Goal: Transaction & Acquisition: Subscribe to service/newsletter

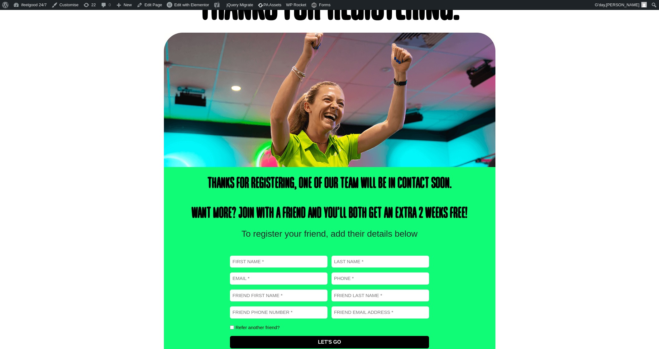
scroll to position [72, 0]
